Goal: Find specific page/section: Find specific page/section

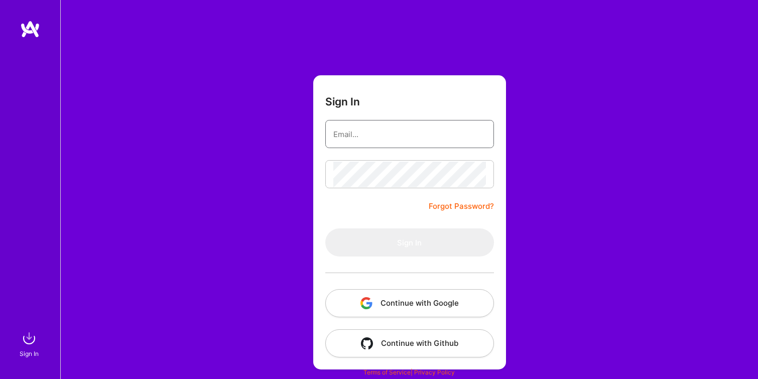
type input "[EMAIL_ADDRESS][DOMAIN_NAME]"
click at [353, 201] on form "Sign In [EMAIL_ADDRESS][DOMAIN_NAME] Forgot Password? Sign In Continue with Goo…" at bounding box center [409, 222] width 193 height 294
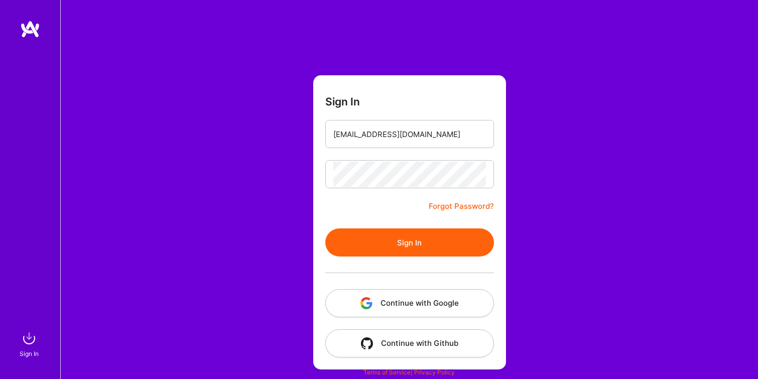
click at [360, 239] on button "Sign In" at bounding box center [409, 242] width 169 height 28
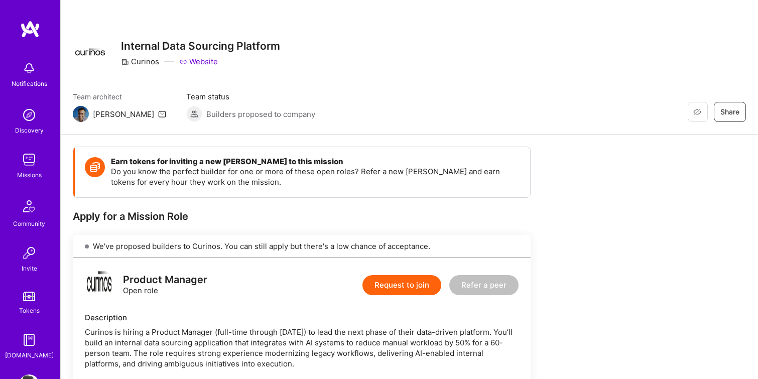
click at [31, 169] on img at bounding box center [29, 159] width 20 height 20
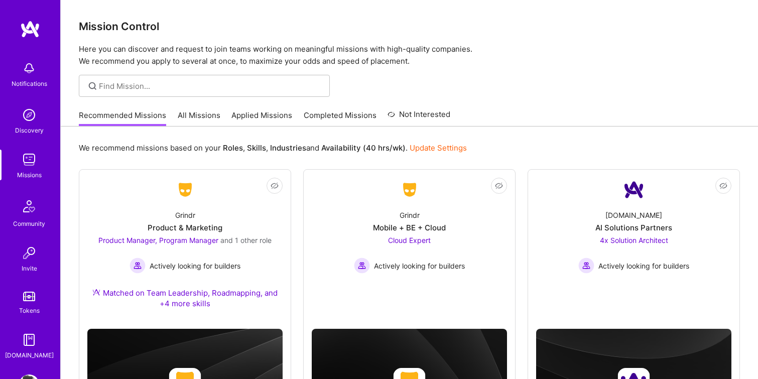
click at [205, 113] on link "All Missions" at bounding box center [199, 118] width 43 height 17
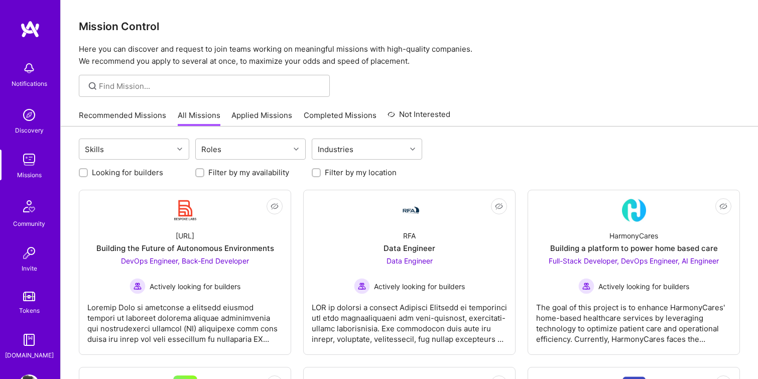
click at [158, 175] on label "Looking for builders" at bounding box center [127, 172] width 71 height 11
click at [88, 175] on input "Looking for builders" at bounding box center [84, 173] width 7 height 7
checkbox input "true"
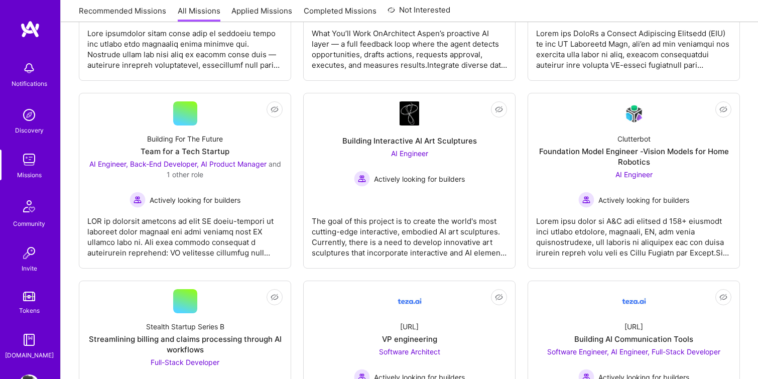
scroll to position [639, 0]
click at [270, 191] on div "Actively looking for builders" at bounding box center [184, 199] width 195 height 16
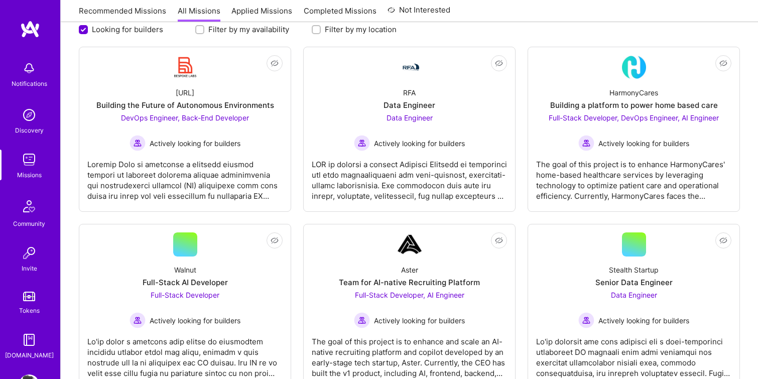
scroll to position [140, 0]
